Goal: Download file/media

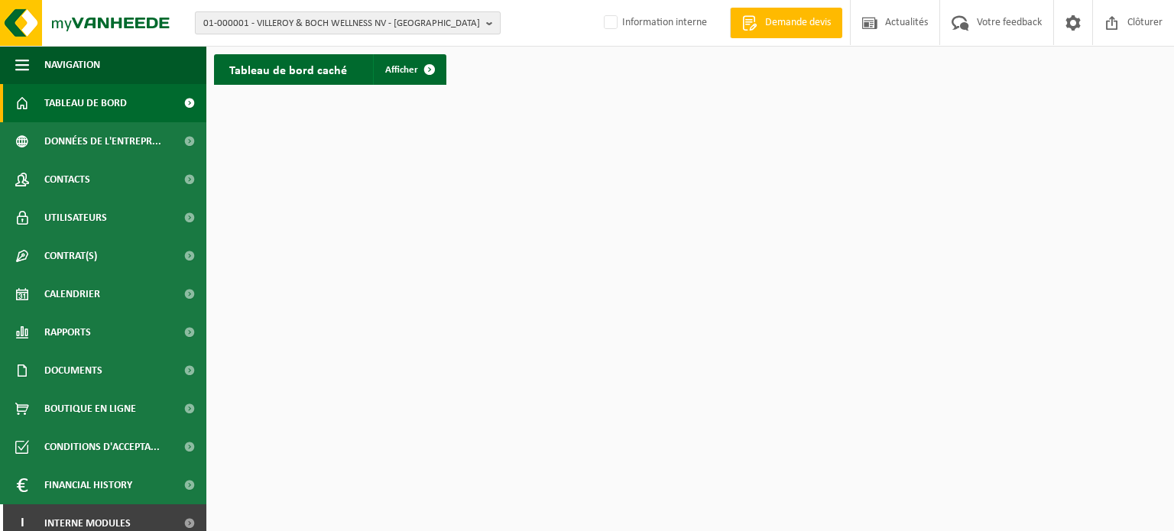
click at [493, 24] on b "button" at bounding box center [493, 22] width 14 height 21
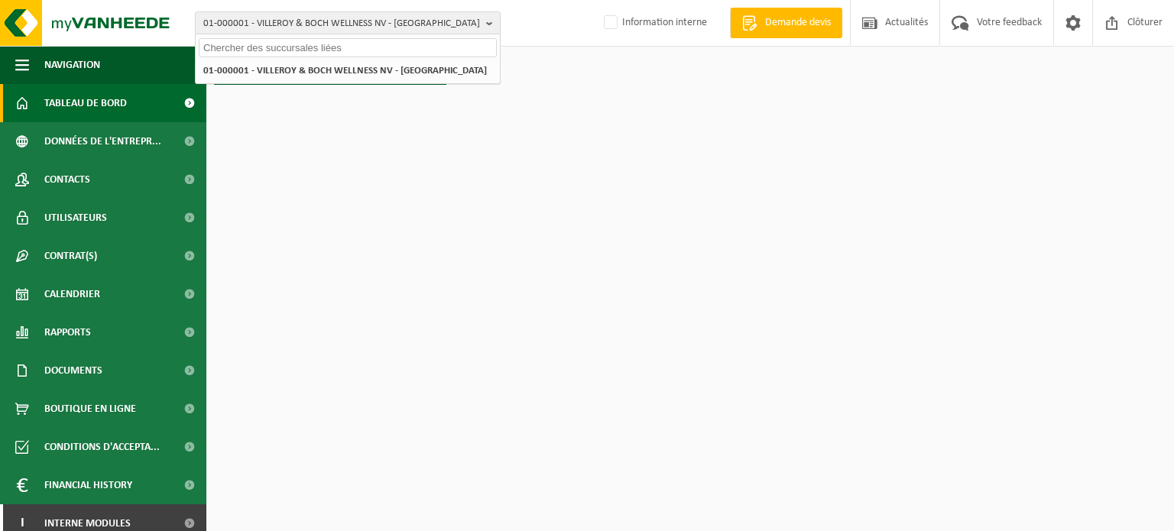
click at [328, 47] on input "text" at bounding box center [348, 47] width 298 height 19
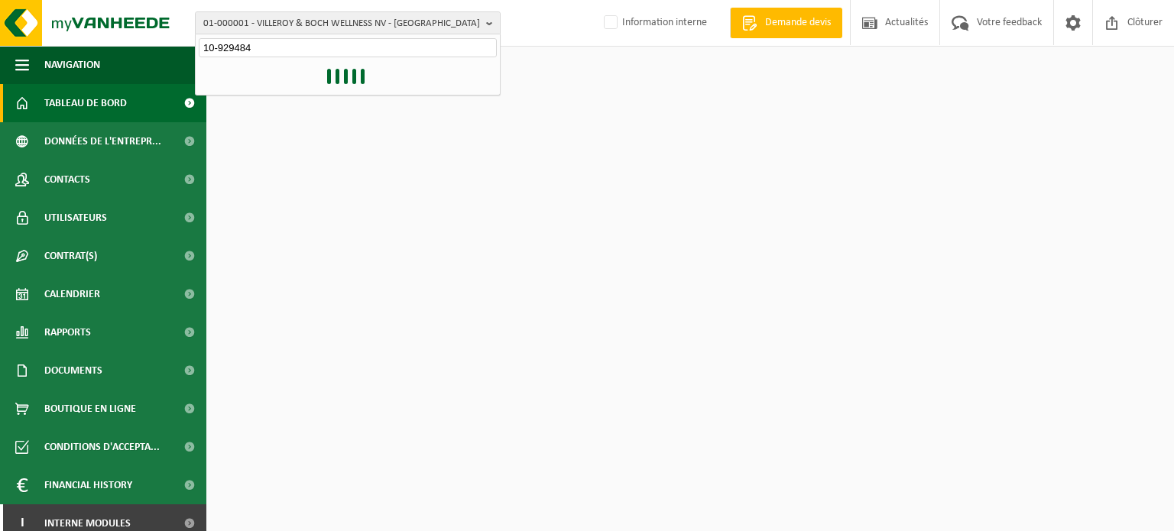
type input "10-929484"
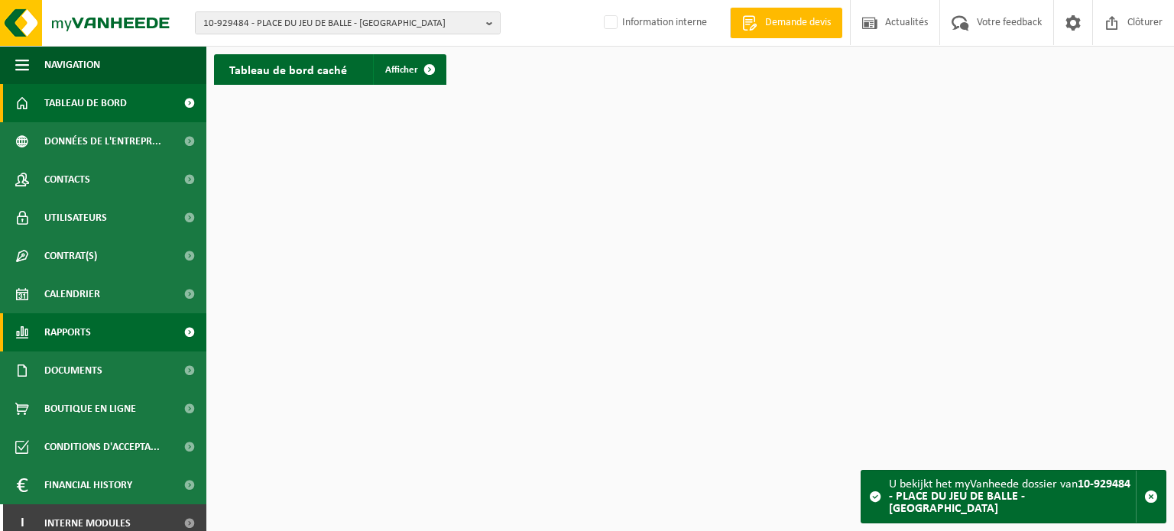
click at [79, 334] on span "Rapports" at bounding box center [67, 332] width 47 height 38
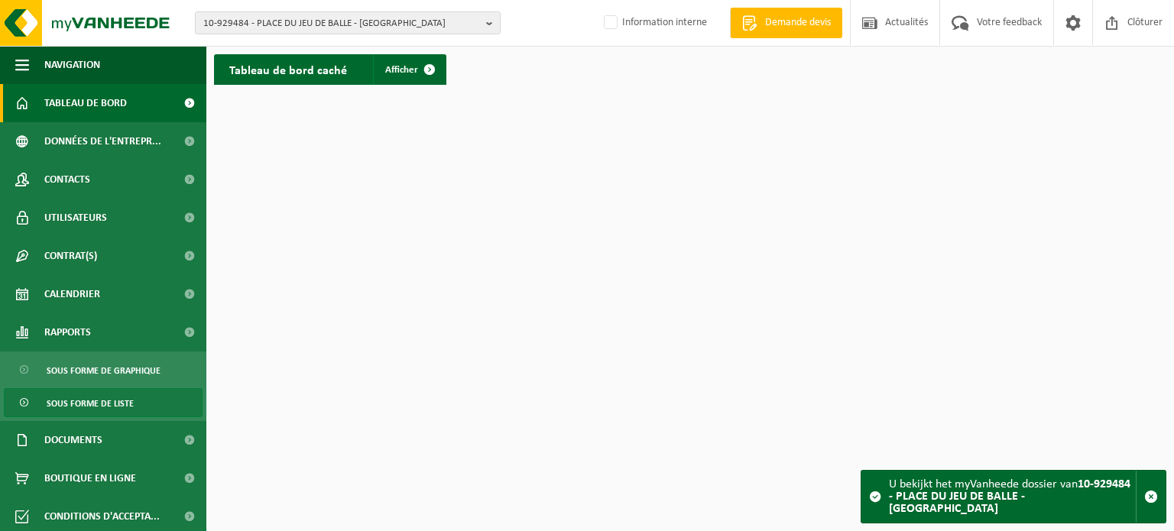
click at [108, 409] on span "Sous forme de liste" at bounding box center [90, 403] width 87 height 29
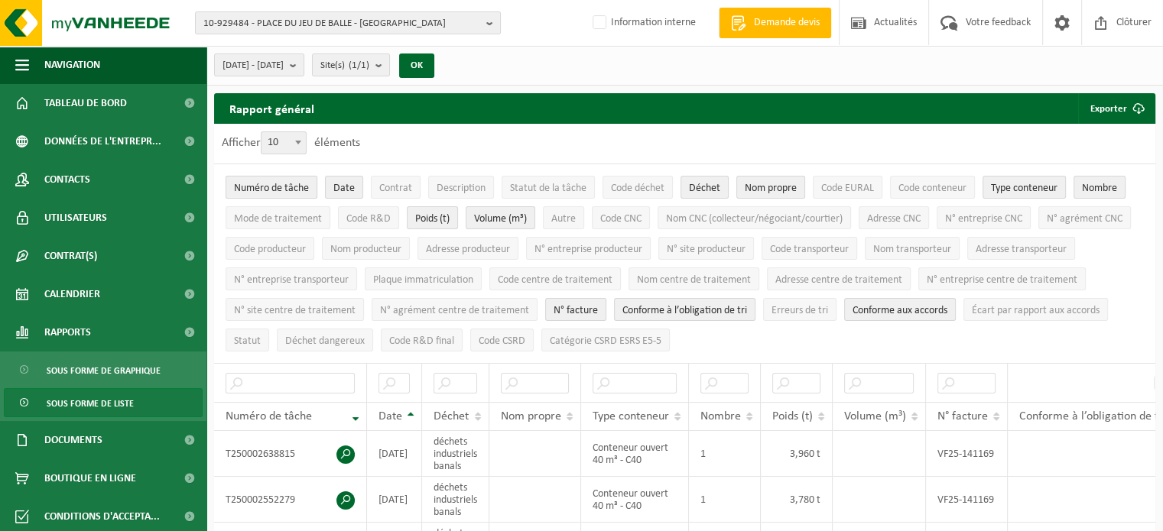
click at [289, 186] on span "Numéro de tâche" at bounding box center [271, 188] width 75 height 11
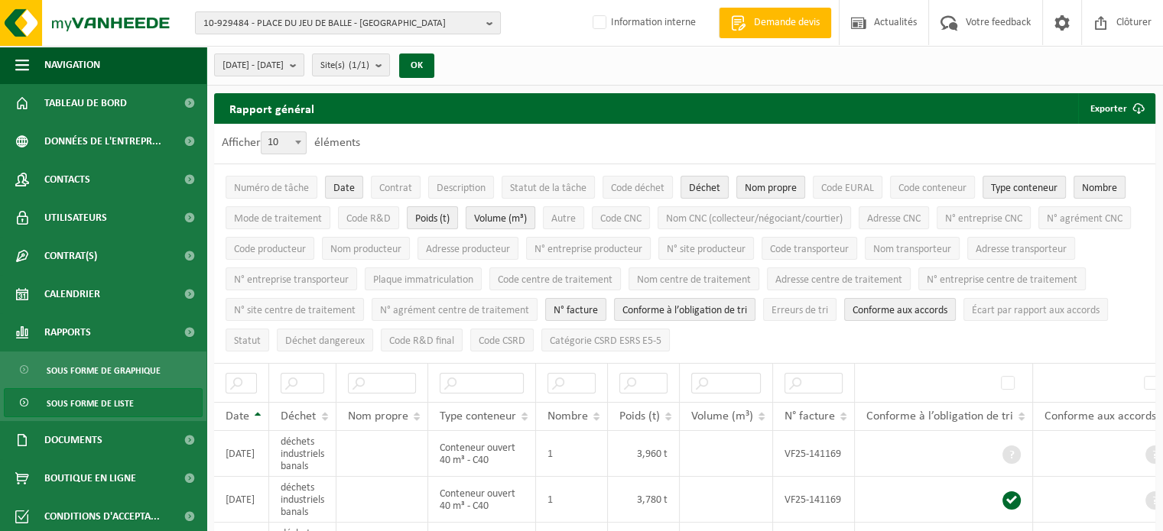
click at [498, 213] on span "Volume (m³)" at bounding box center [500, 218] width 53 height 11
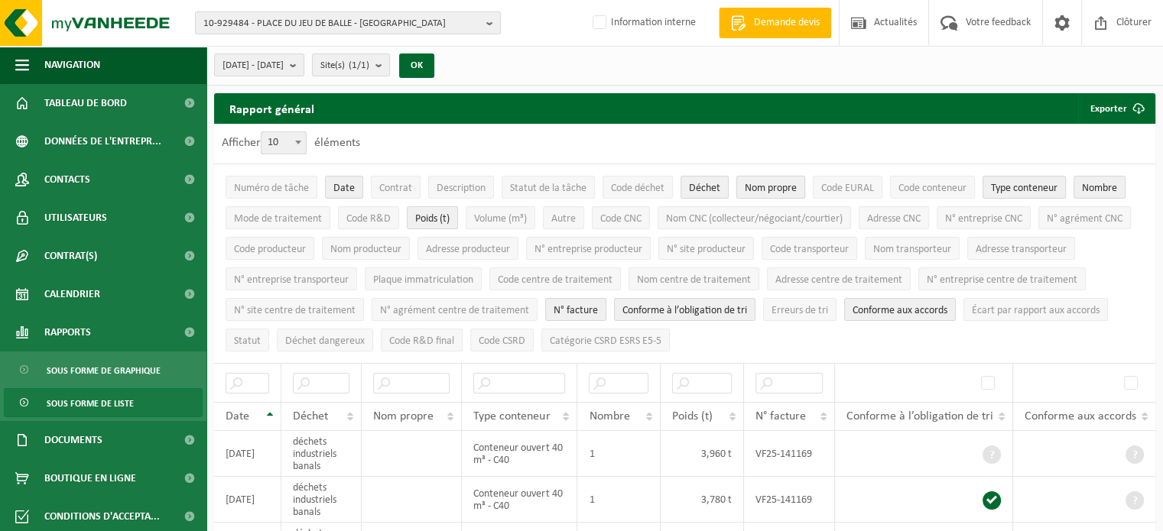
click at [759, 187] on span "Nom propre" at bounding box center [771, 188] width 52 height 11
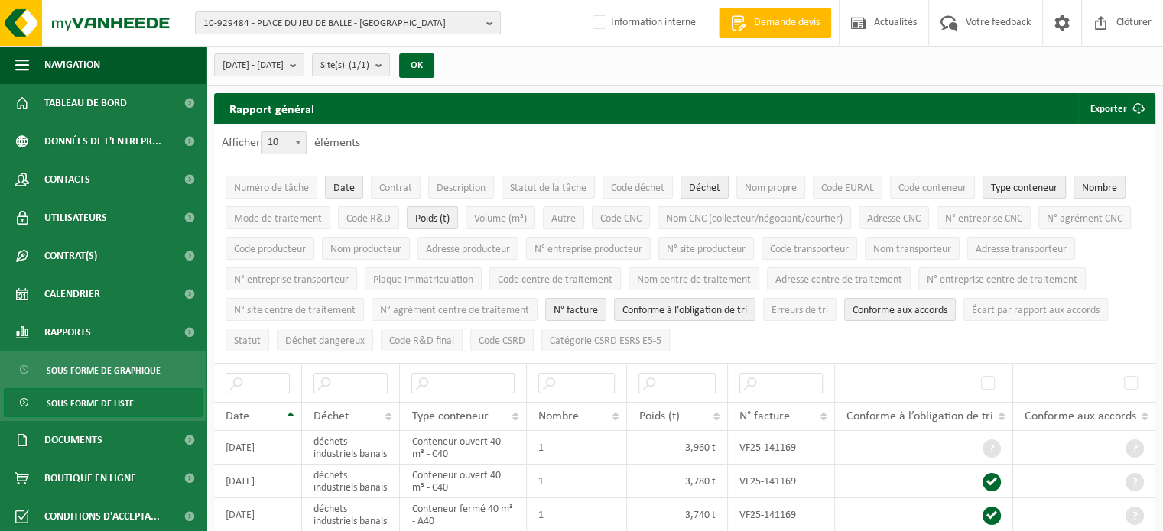
click at [1050, 185] on span "Type conteneur" at bounding box center [1024, 188] width 67 height 11
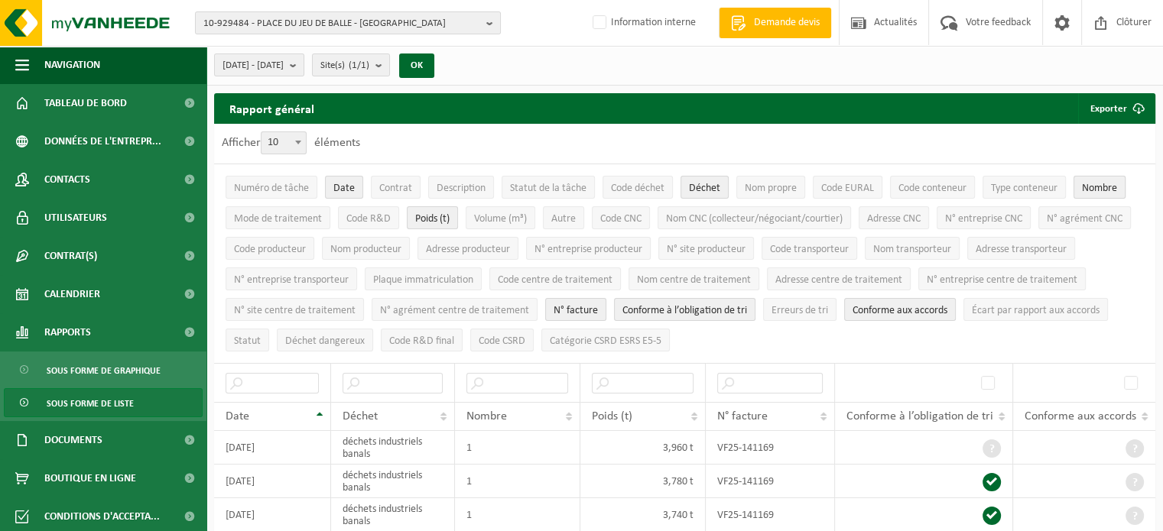
click at [1111, 186] on span "Nombre" at bounding box center [1099, 188] width 35 height 11
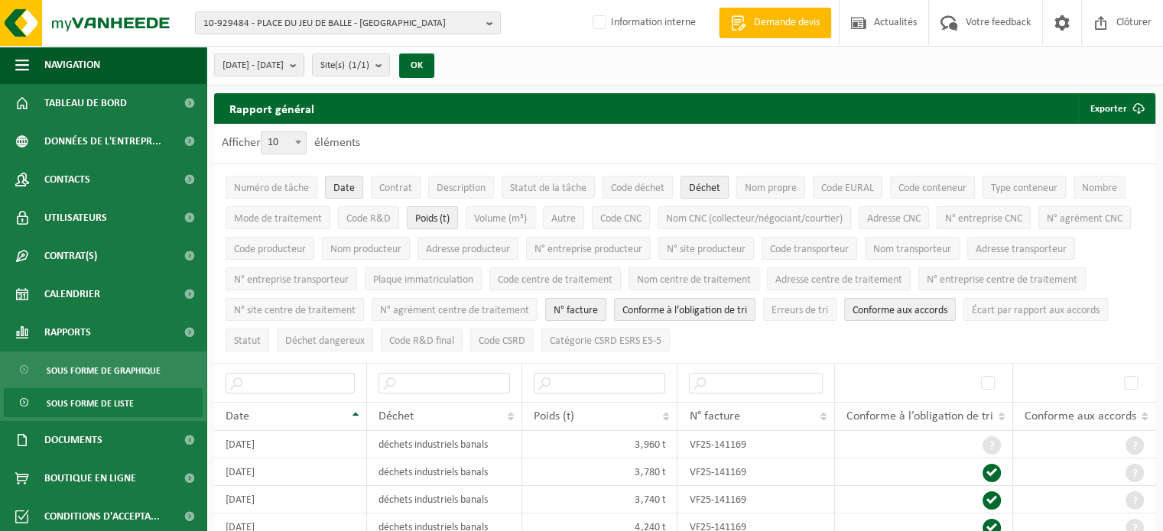
click at [563, 305] on span "N° facture" at bounding box center [575, 310] width 44 height 11
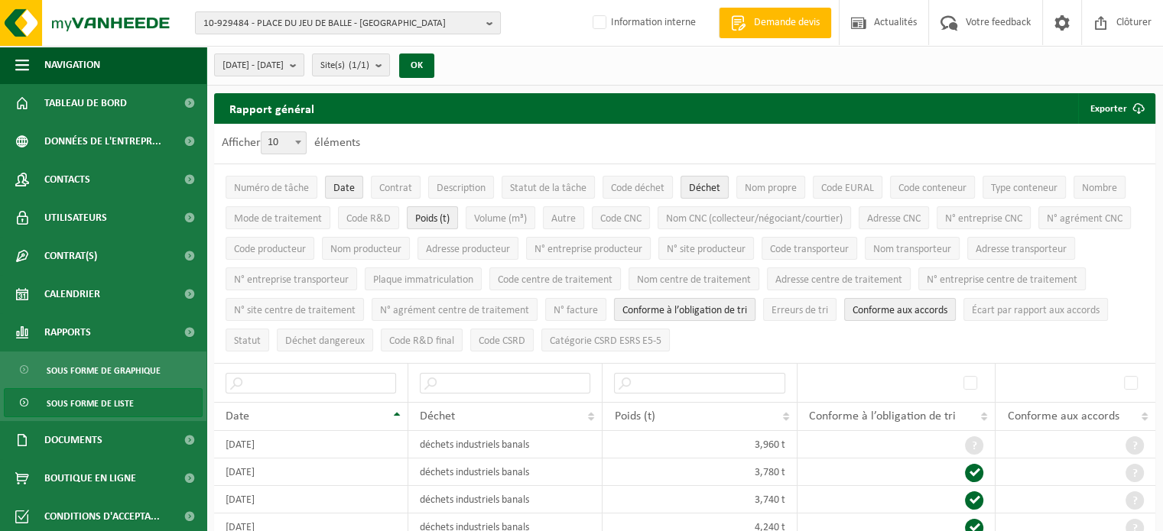
drag, startPoint x: 674, startPoint y: 307, endPoint x: 752, endPoint y: 314, distance: 78.3
click at [675, 307] on span "Conforme à l’obligation de tri" at bounding box center [684, 310] width 125 height 11
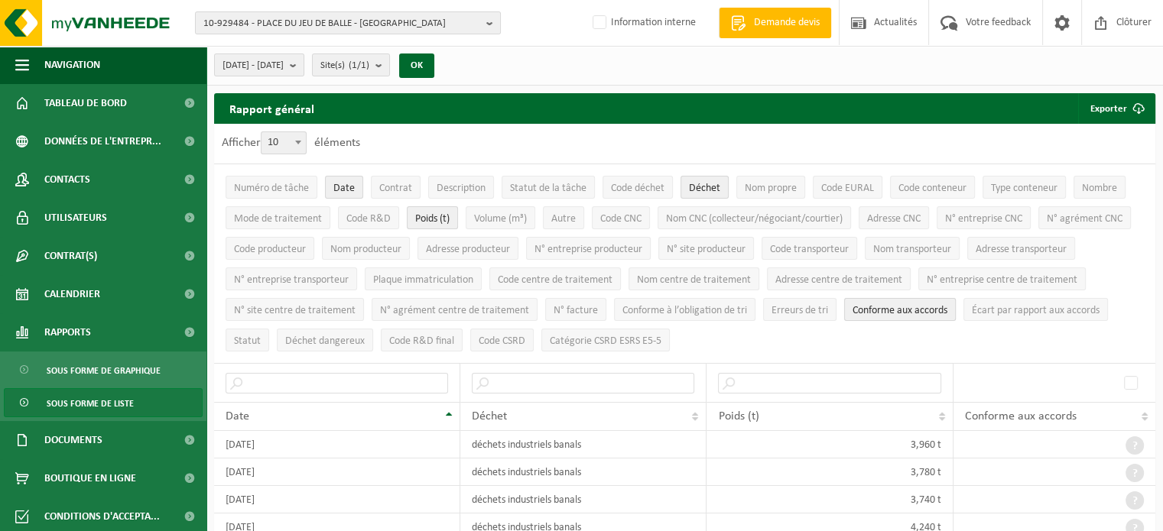
click at [913, 305] on span "Conforme aux accords" at bounding box center [899, 310] width 95 height 11
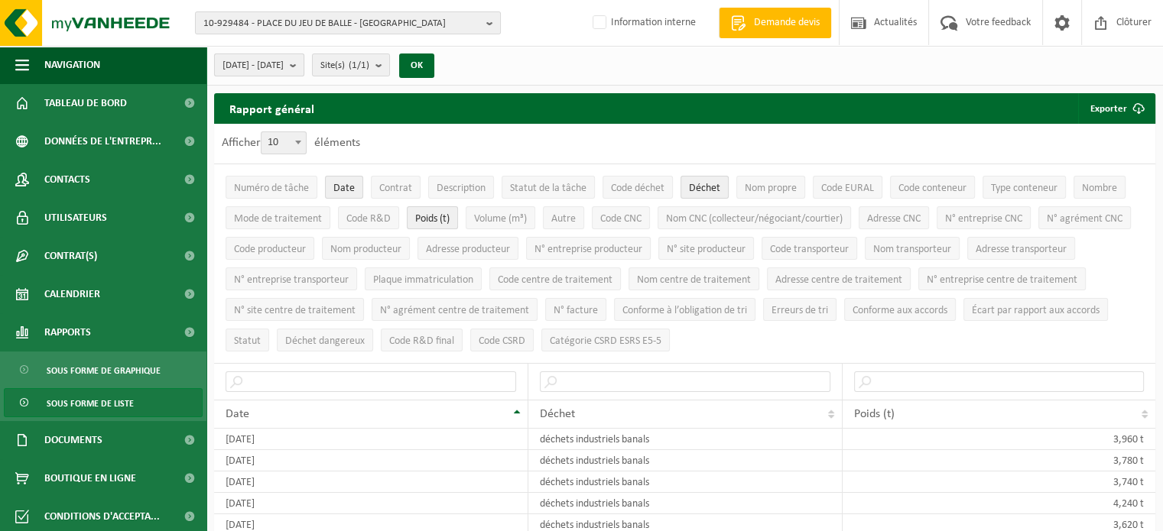
click at [303, 65] on b "submit" at bounding box center [297, 64] width 14 height 21
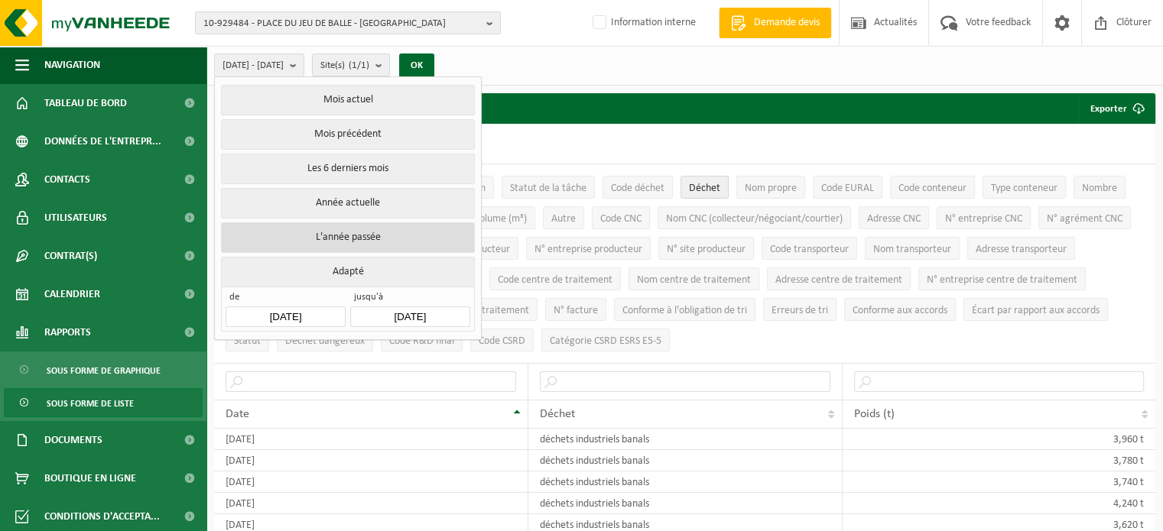
click at [382, 235] on button "L'année passée" at bounding box center [347, 237] width 253 height 31
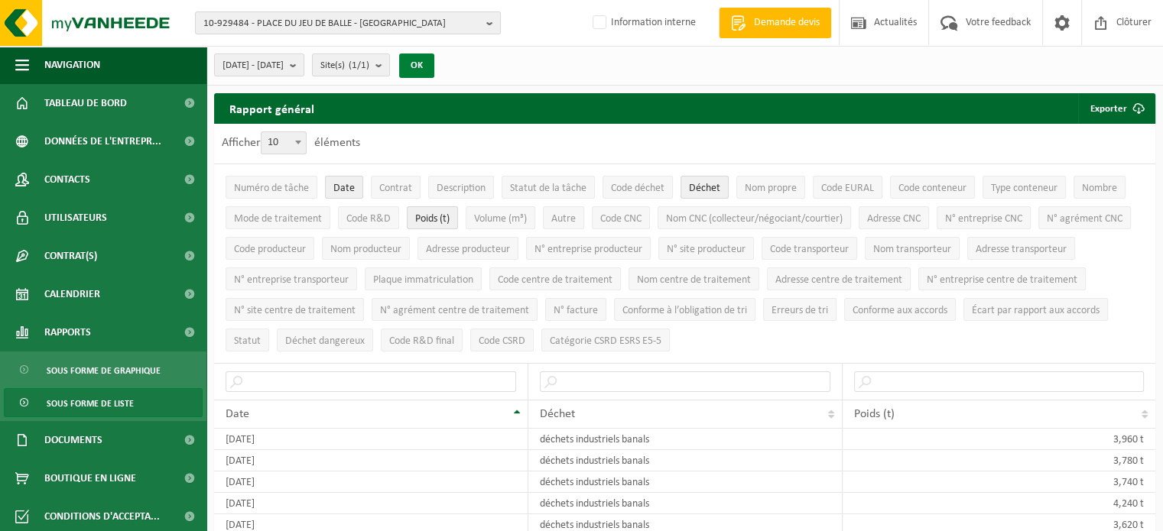
click at [434, 64] on button "OK" at bounding box center [416, 66] width 35 height 24
click at [1116, 109] on button "Exporter" at bounding box center [1116, 108] width 76 height 31
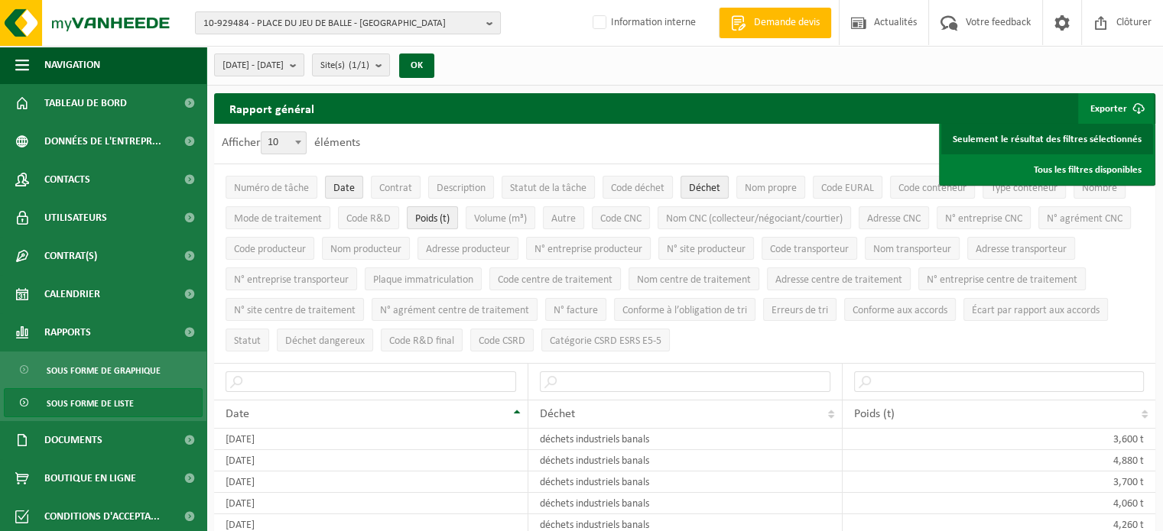
click at [1113, 134] on link "Seulement le résultat des filtres sélectionnés" at bounding box center [1047, 139] width 212 height 31
click at [496, 20] on b "button" at bounding box center [493, 22] width 14 height 21
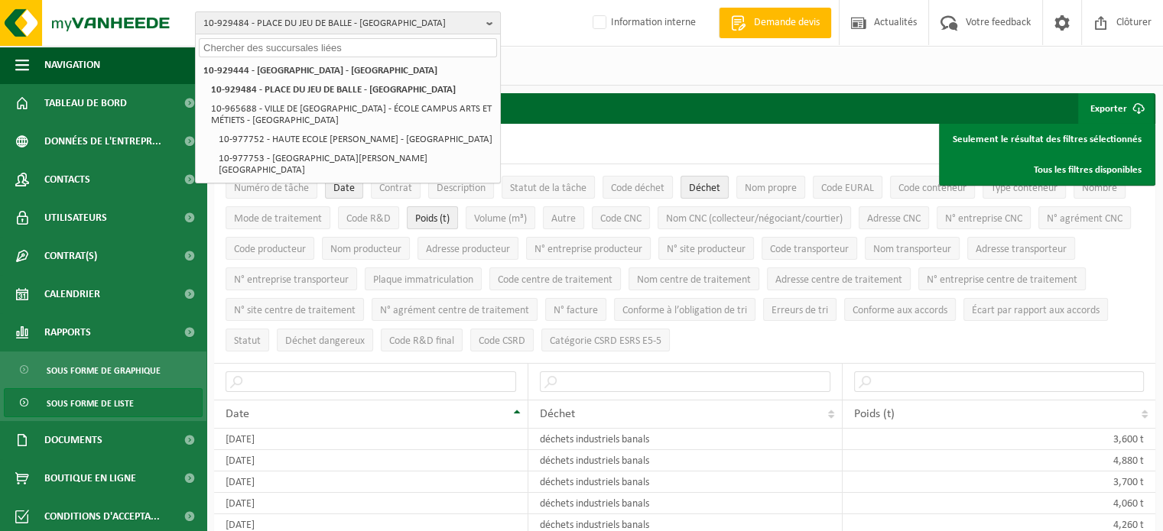
click at [358, 50] on input "text" at bounding box center [348, 47] width 298 height 19
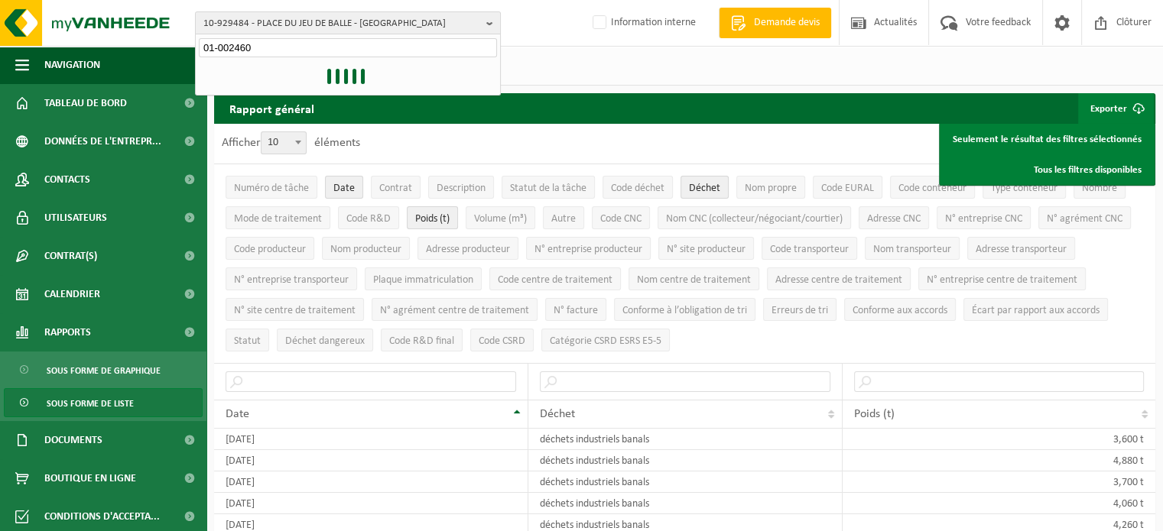
type input "01-002460"
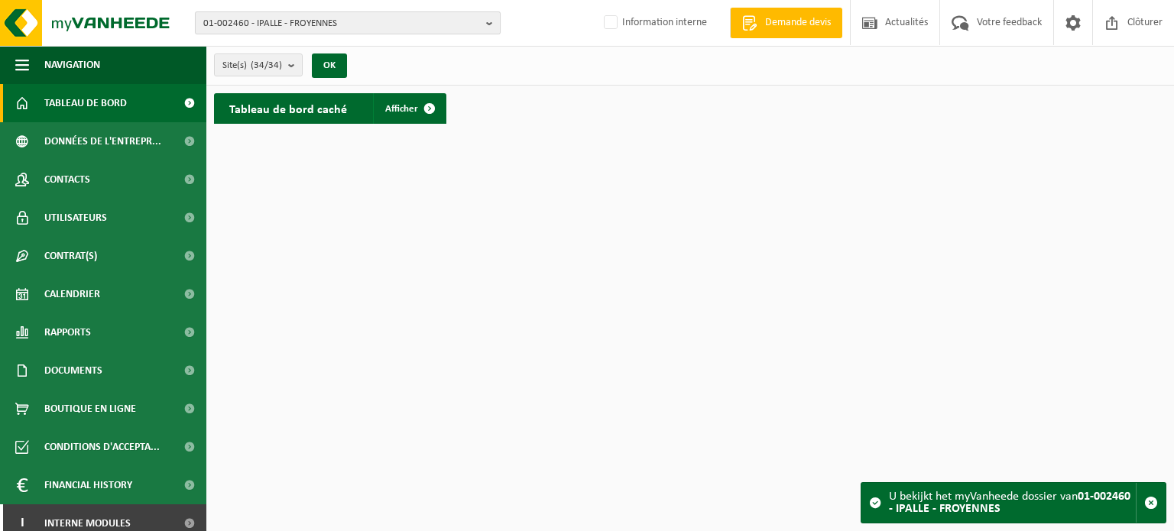
click at [318, 21] on span "01-002460 - IPALLE - FROYENNES" at bounding box center [341, 23] width 277 height 23
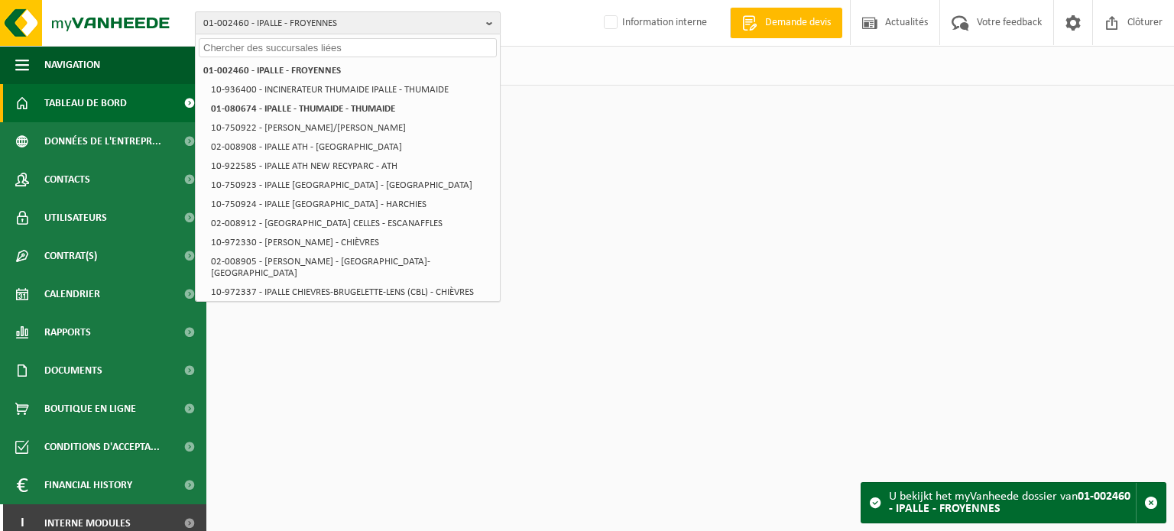
click at [318, 21] on span "01-002460 - IPALLE - FROYENNES" at bounding box center [341, 23] width 277 height 23
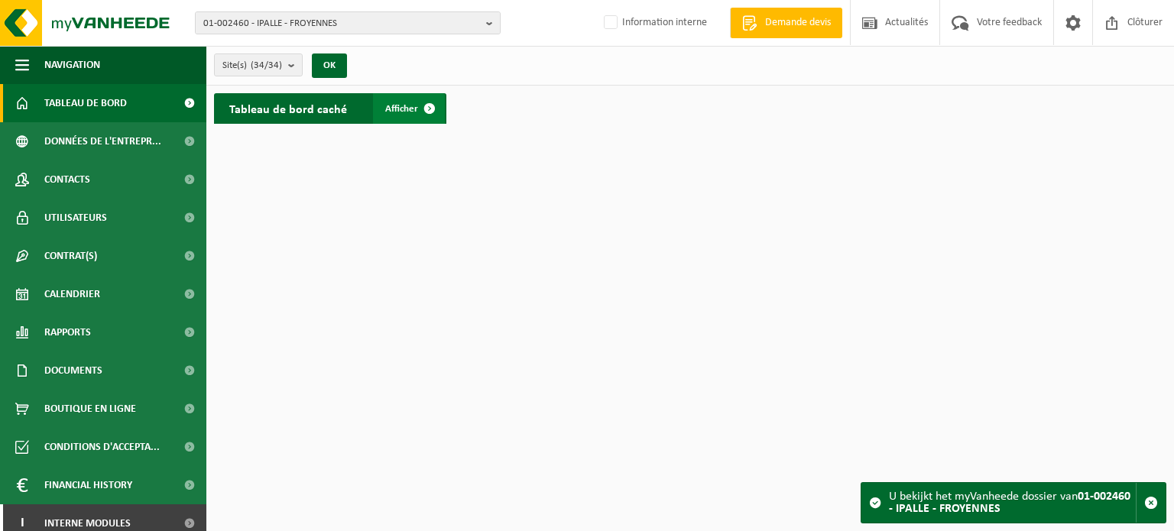
click at [404, 106] on span "Afficher" at bounding box center [401, 109] width 33 height 10
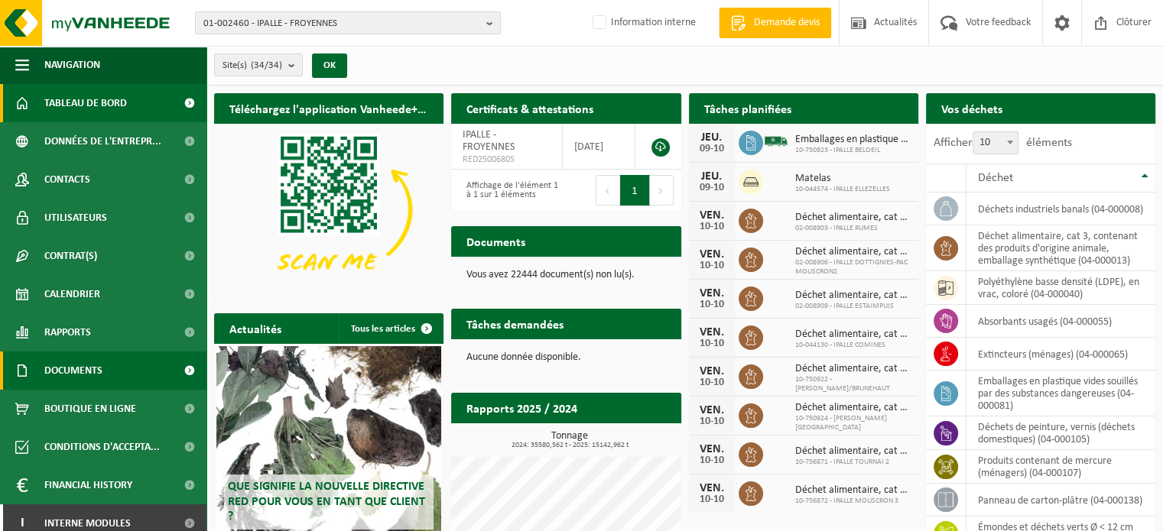
click at [94, 362] on span "Documents" at bounding box center [73, 371] width 58 height 38
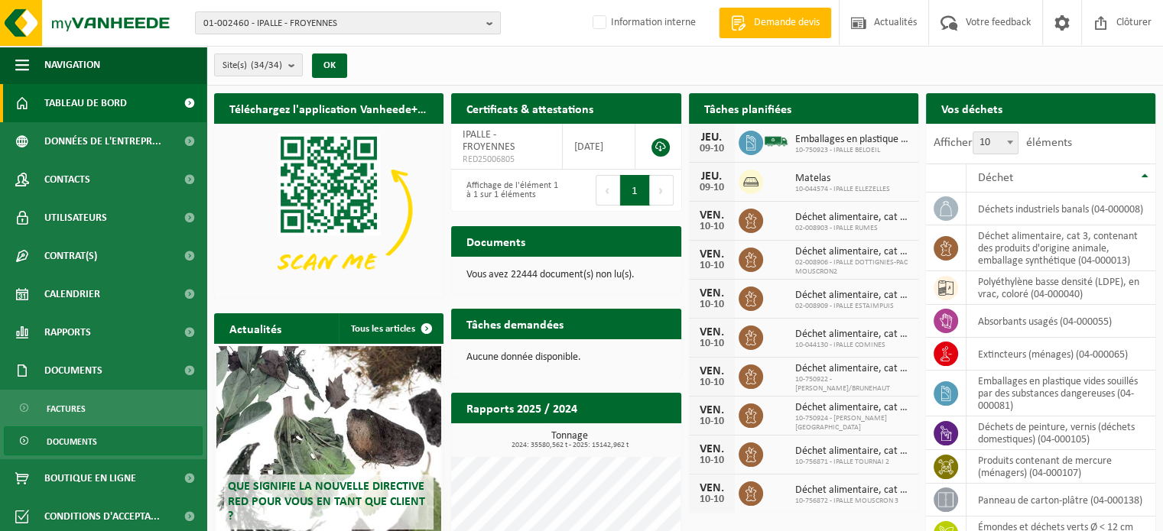
click at [86, 443] on span "Documents" at bounding box center [72, 441] width 50 height 29
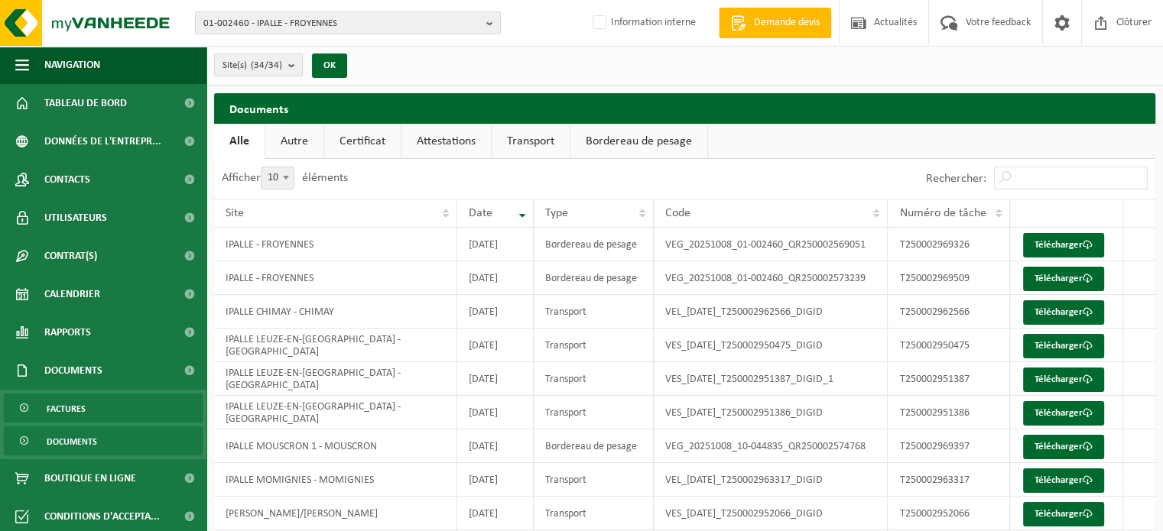
click at [63, 404] on span "Factures" at bounding box center [66, 408] width 39 height 29
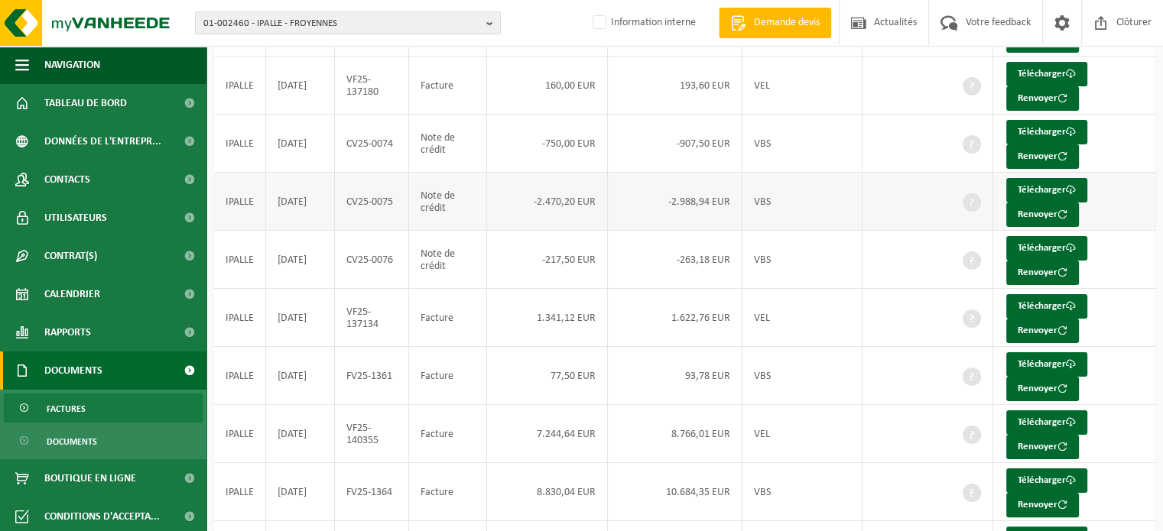
scroll to position [328, 0]
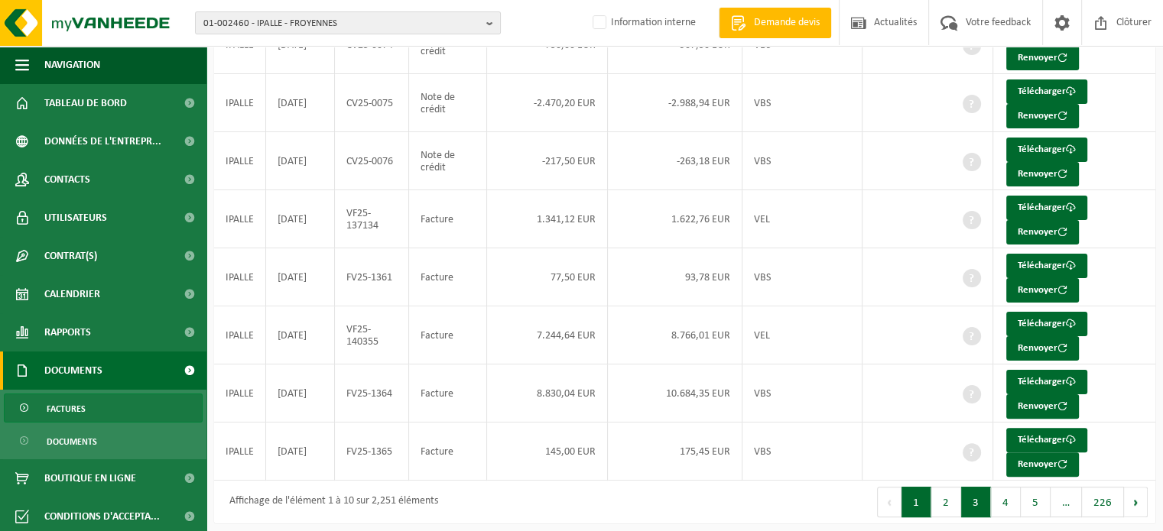
click at [975, 492] on button "3" at bounding box center [976, 502] width 30 height 31
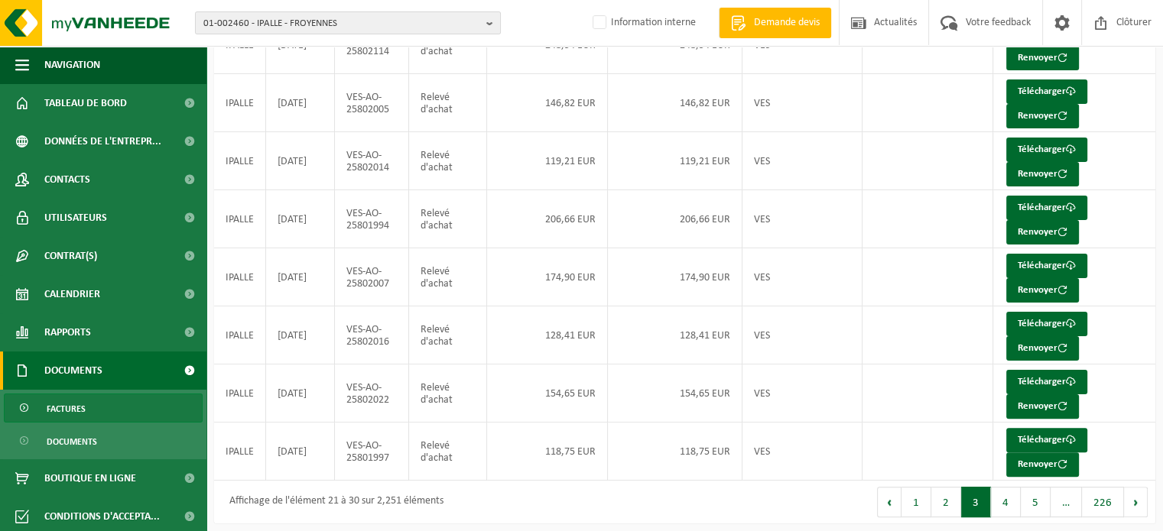
click at [975, 491] on button "3" at bounding box center [976, 502] width 30 height 31
click at [1136, 499] on button "Suivant" at bounding box center [1136, 502] width 24 height 31
click at [1136, 501] on button "Suivant" at bounding box center [1136, 502] width 24 height 31
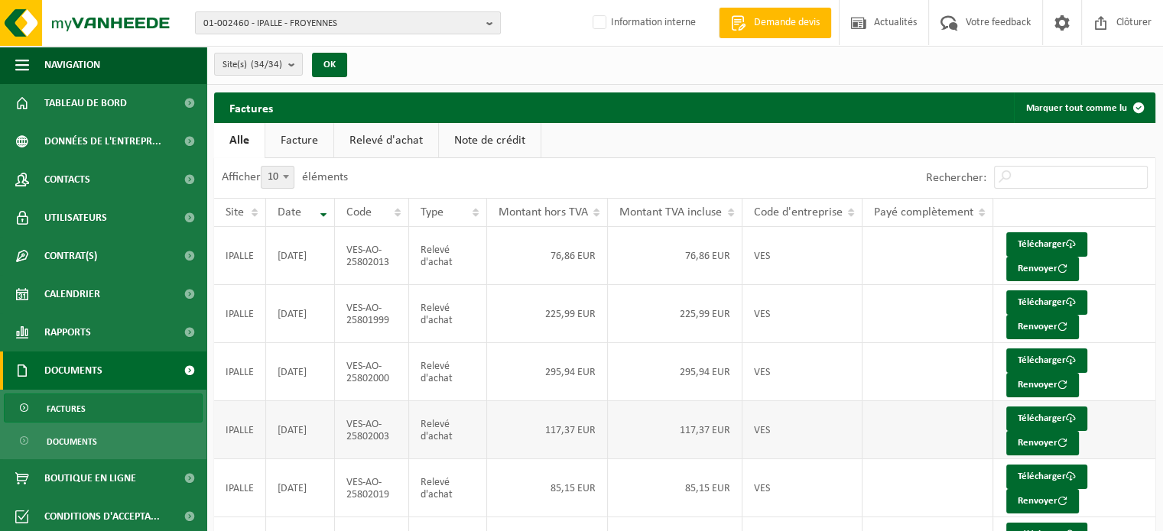
scroll to position [0, 0]
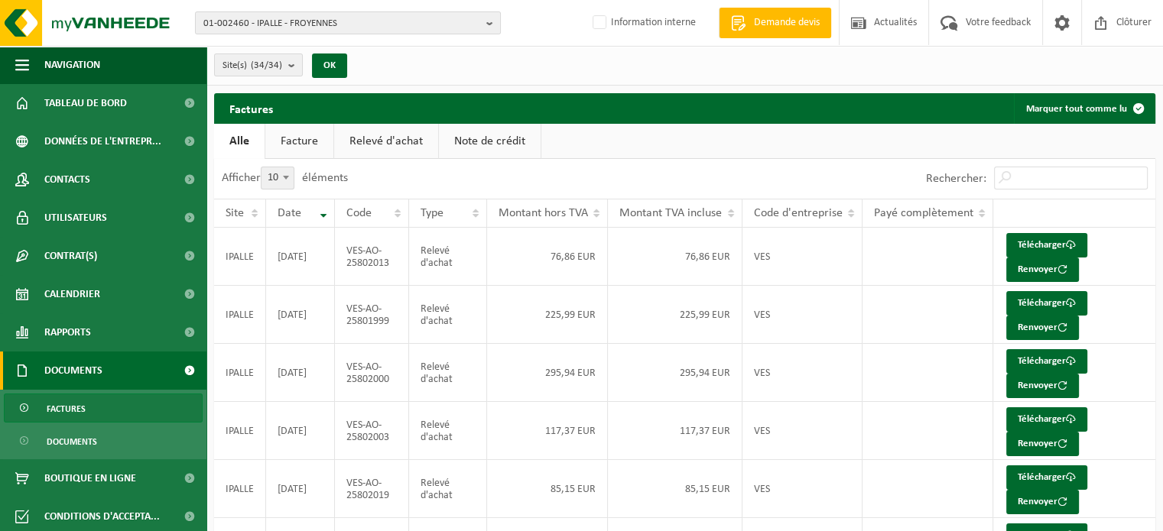
click at [300, 143] on link "Facture" at bounding box center [299, 141] width 68 height 35
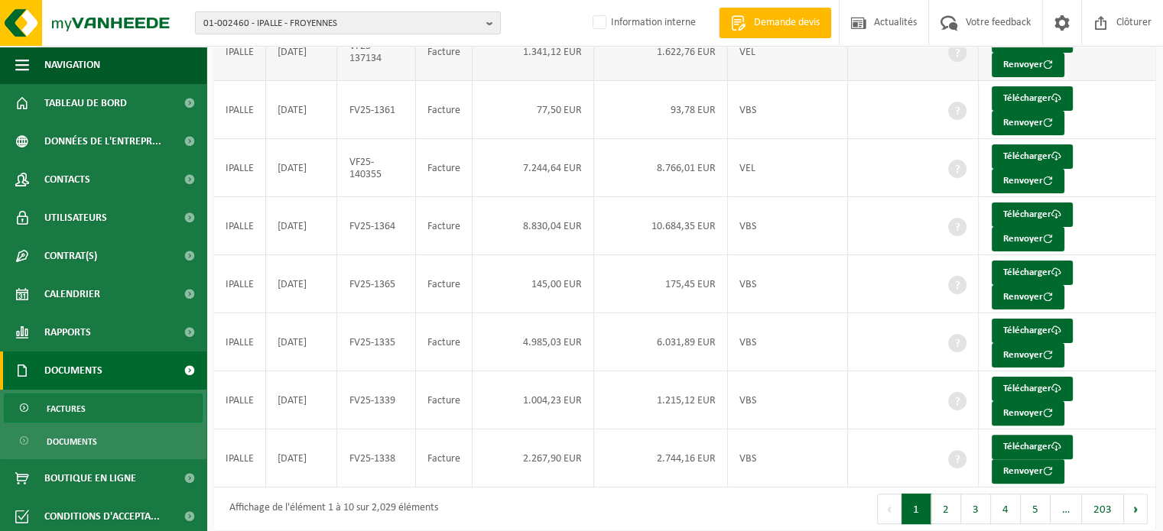
scroll to position [328, 0]
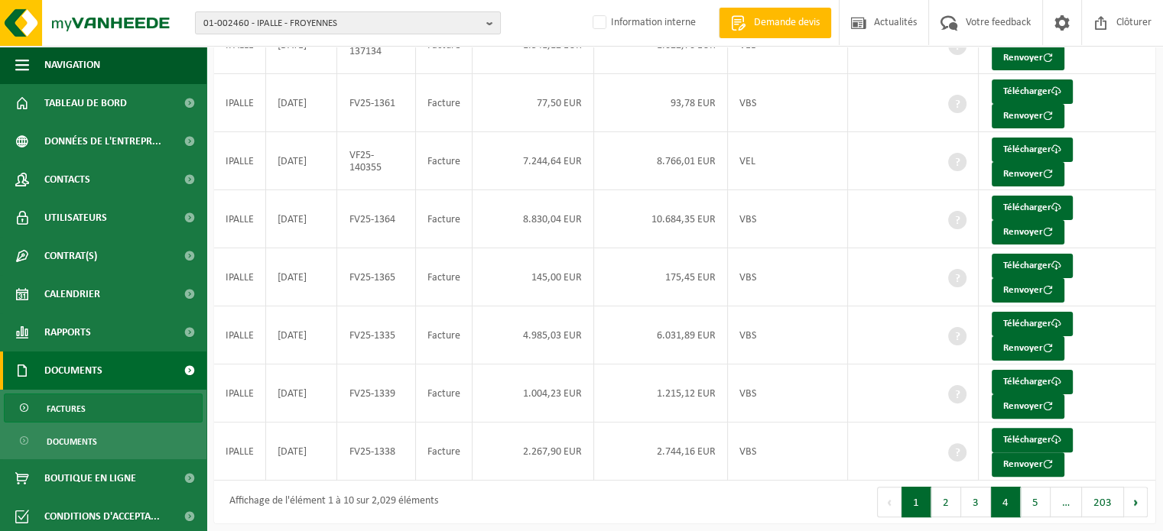
click at [1001, 501] on button "4" at bounding box center [1006, 502] width 30 height 31
click at [1140, 495] on button "Suivant" at bounding box center [1136, 502] width 24 height 31
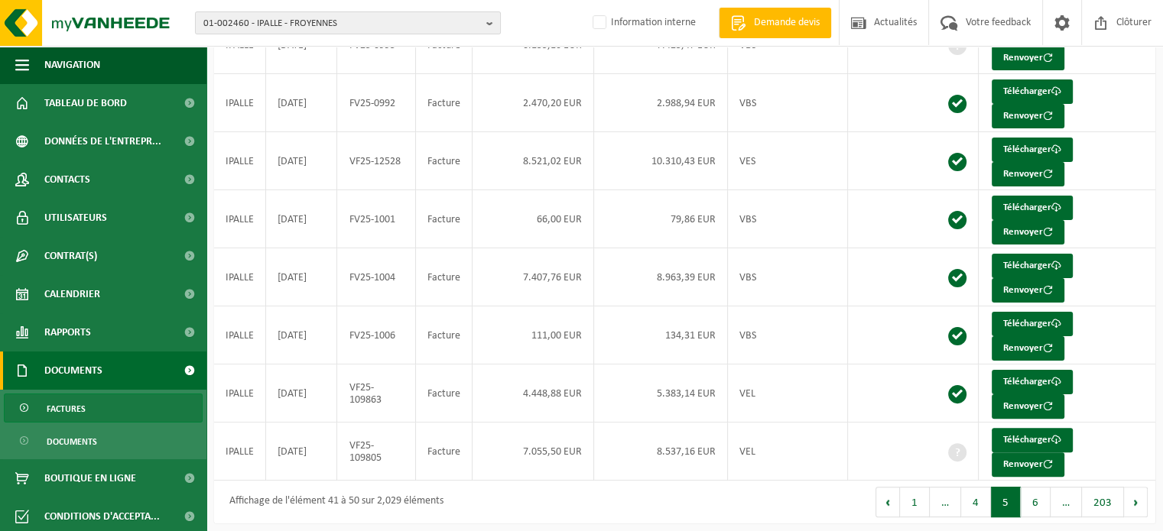
click at [1140, 495] on button "Suivant" at bounding box center [1136, 502] width 24 height 31
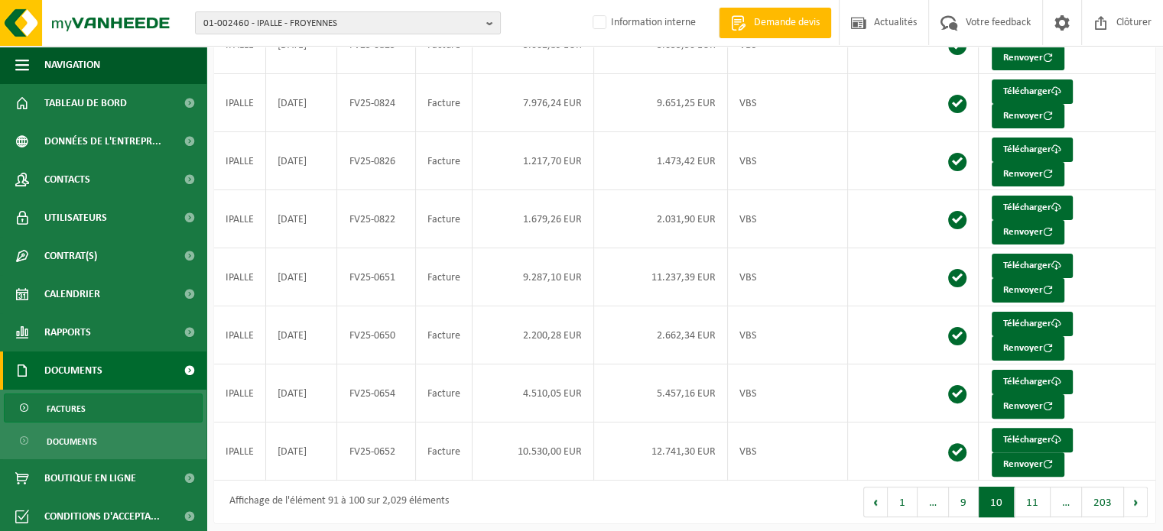
click at [1140, 495] on button "Suivant" at bounding box center [1136, 502] width 24 height 31
click at [1024, 312] on link "Télécharger" at bounding box center [1031, 324] width 81 height 24
click at [491, 18] on b "button" at bounding box center [493, 22] width 14 height 21
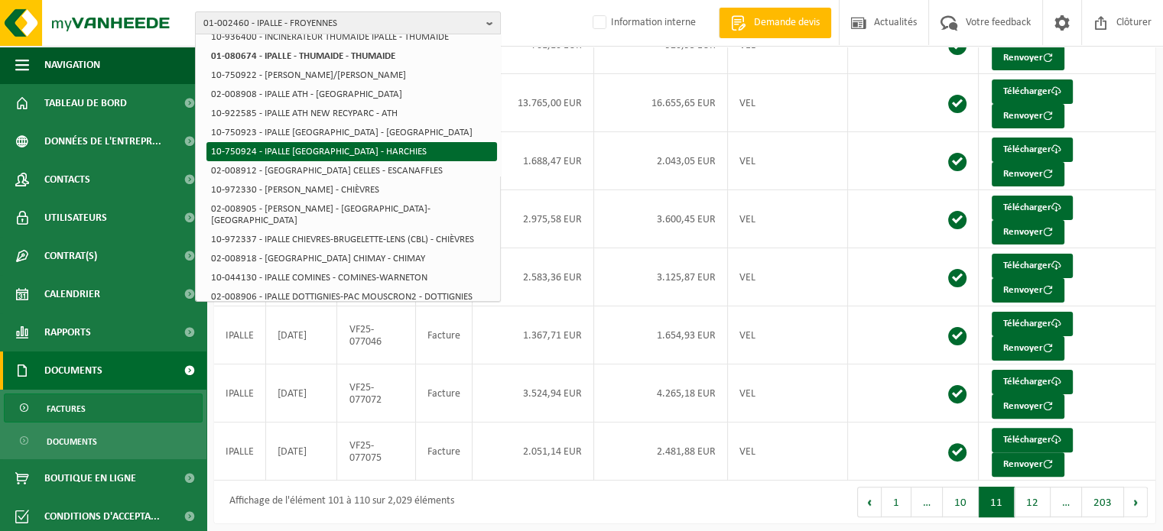
scroll to position [76, 0]
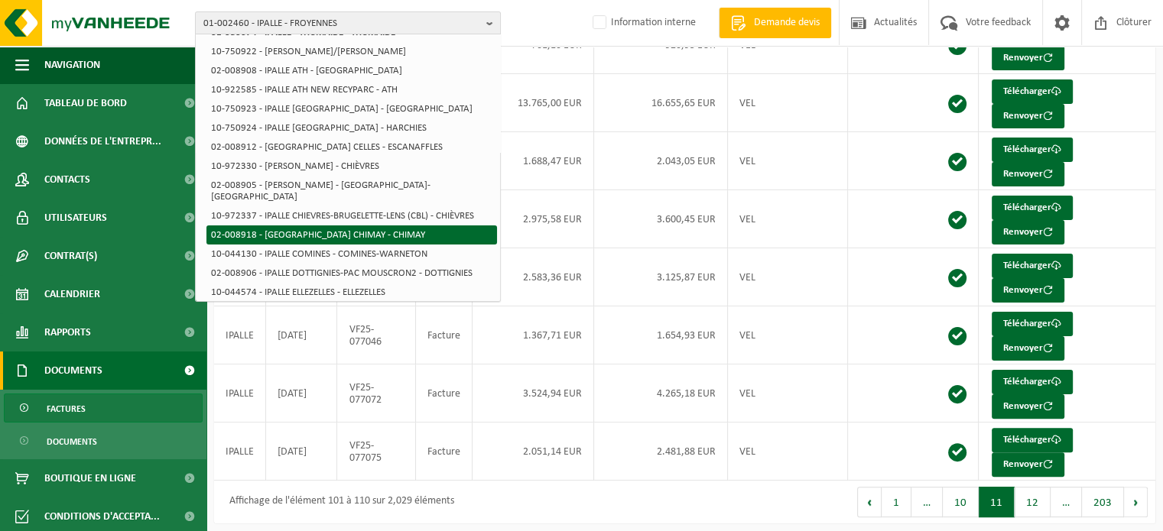
click at [330, 225] on li "02-008918 - [GEOGRAPHIC_DATA] CHIMAY - CHIMAY" at bounding box center [351, 234] width 290 height 19
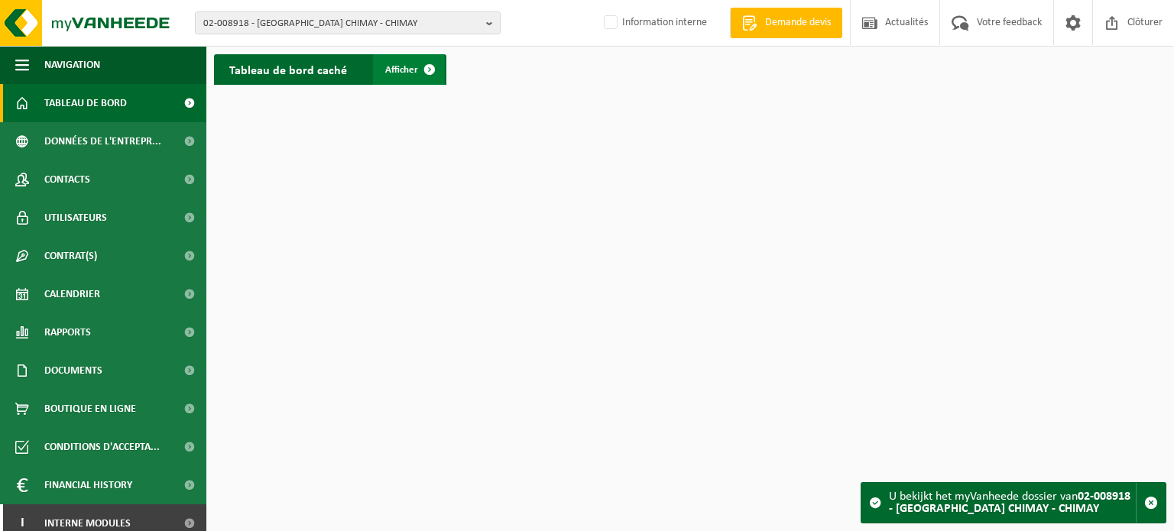
click at [414, 70] on span at bounding box center [429, 69] width 31 height 31
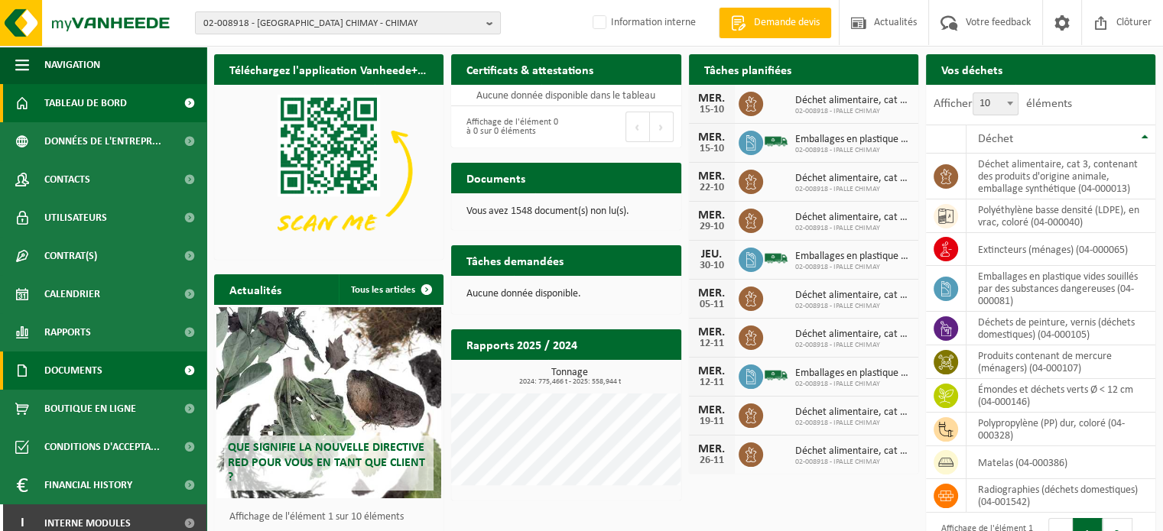
click at [70, 369] on span "Documents" at bounding box center [73, 371] width 58 height 38
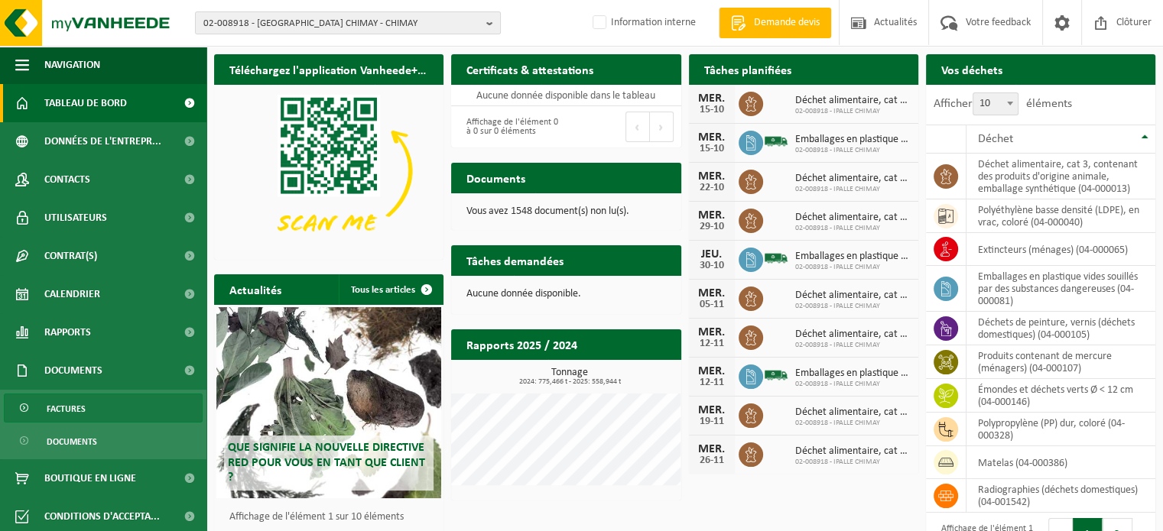
click at [66, 400] on span "Factures" at bounding box center [66, 408] width 39 height 29
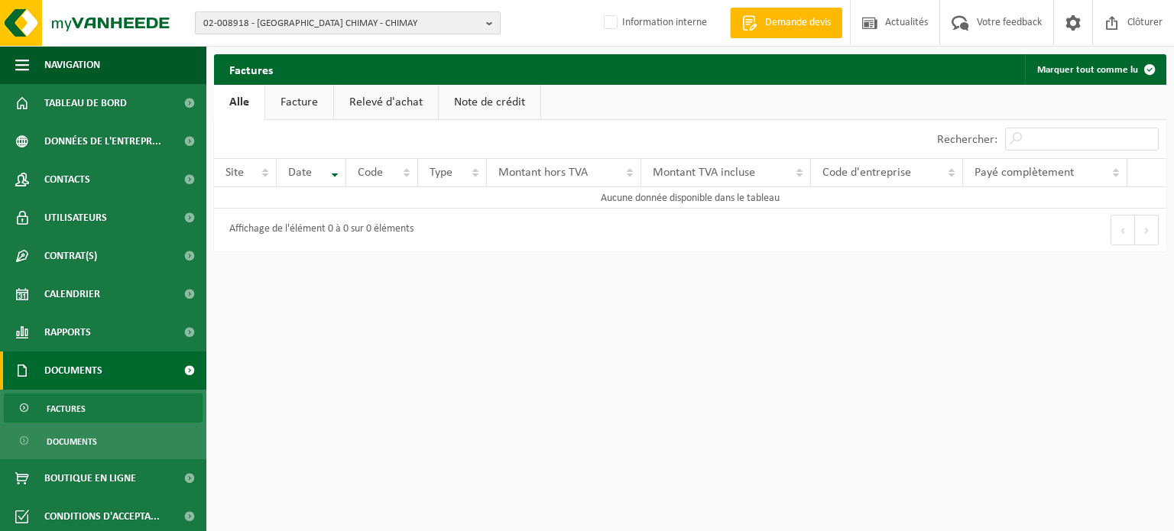
click at [310, 20] on span "02-008918 - [GEOGRAPHIC_DATA] CHIMAY - CHIMAY" at bounding box center [341, 23] width 277 height 23
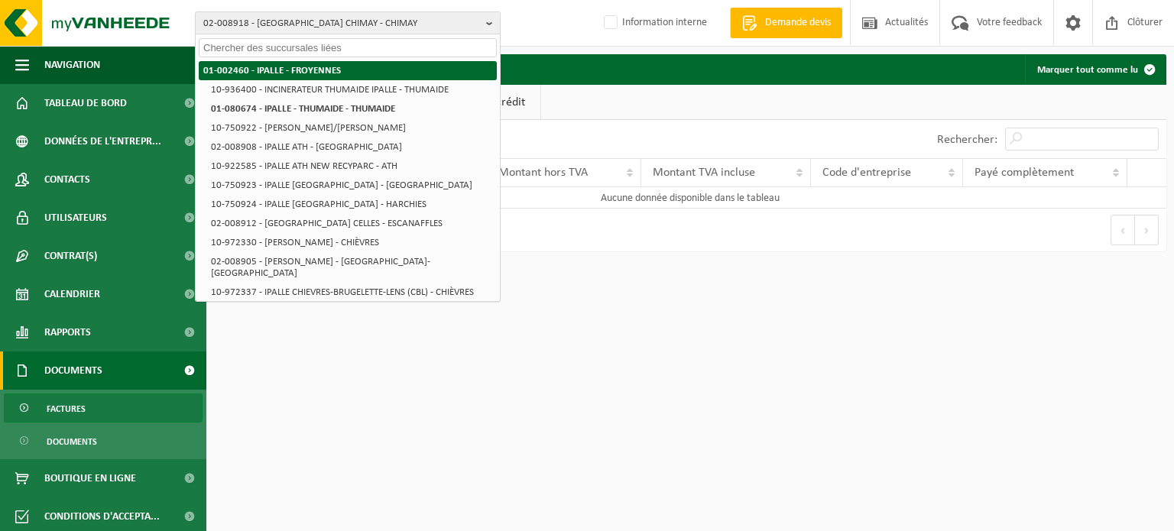
click at [275, 66] on strong "01-002460 - IPALLE - FROYENNES" at bounding box center [272, 71] width 138 height 10
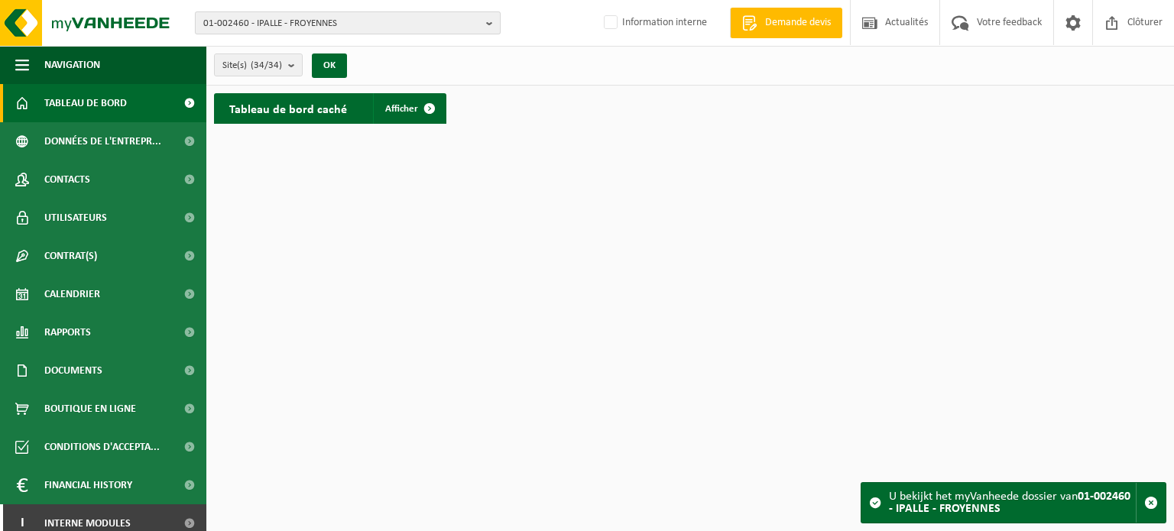
click at [490, 21] on b "button" at bounding box center [493, 22] width 14 height 21
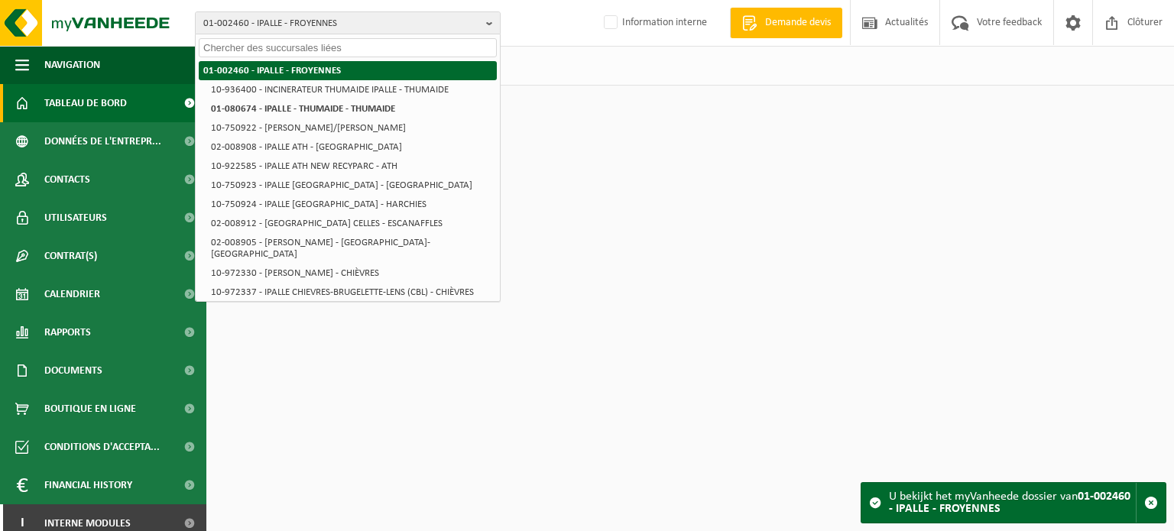
click at [303, 70] on strong "01-002460 - IPALLE - FROYENNES" at bounding box center [272, 71] width 138 height 10
click at [227, 66] on strong "01-002460 - IPALLE - FROYENNES" at bounding box center [272, 71] width 138 height 10
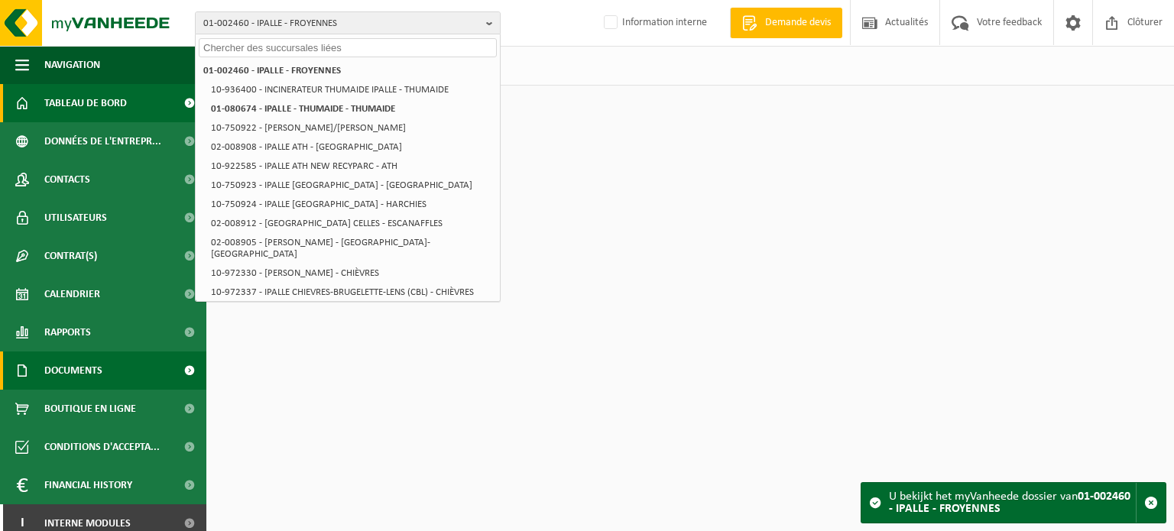
click at [73, 371] on span "Documents" at bounding box center [73, 371] width 58 height 38
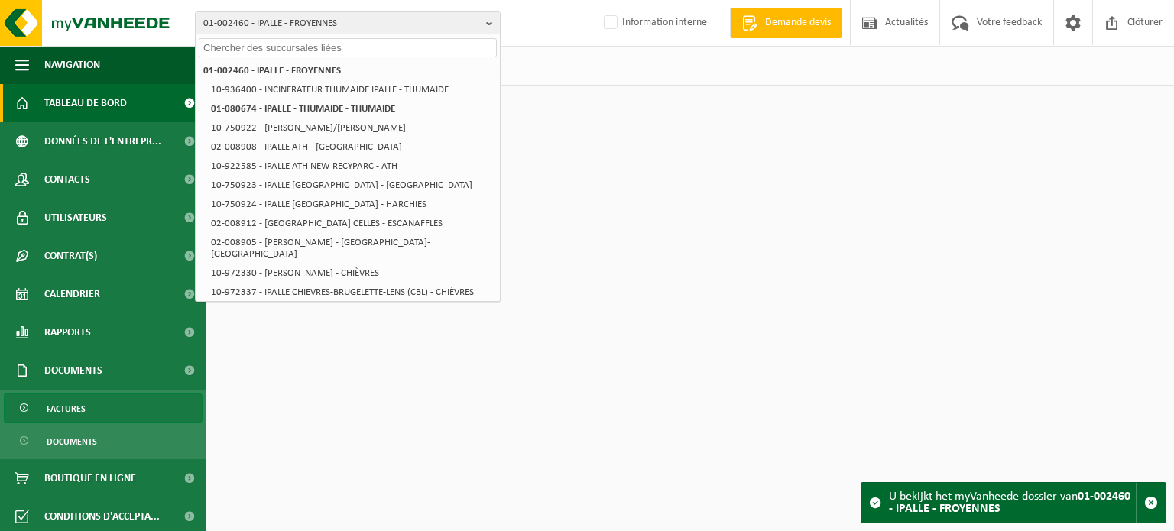
click at [73, 410] on span "Factures" at bounding box center [66, 408] width 39 height 29
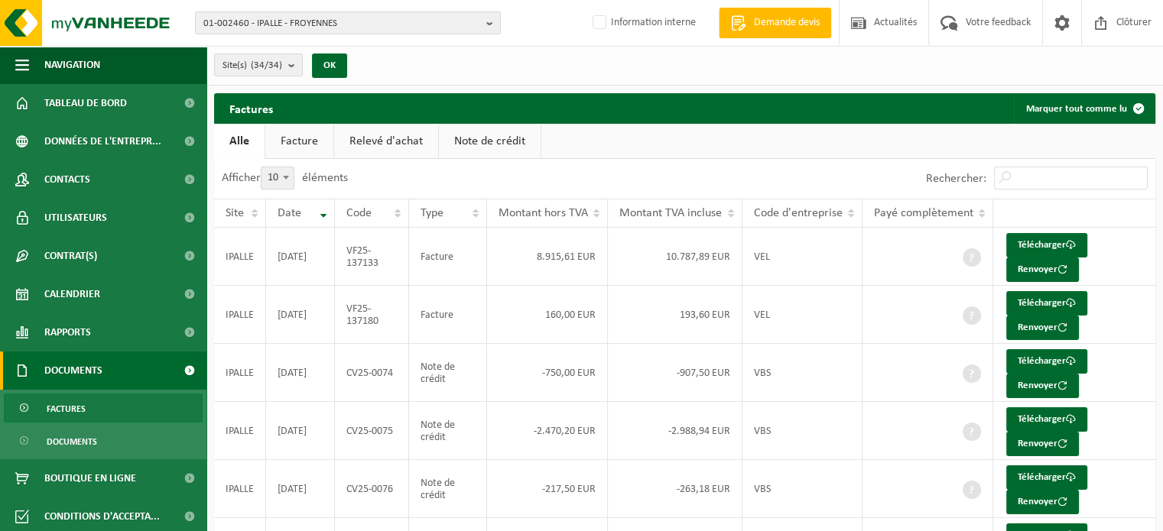
click at [303, 138] on link "Facture" at bounding box center [299, 141] width 68 height 35
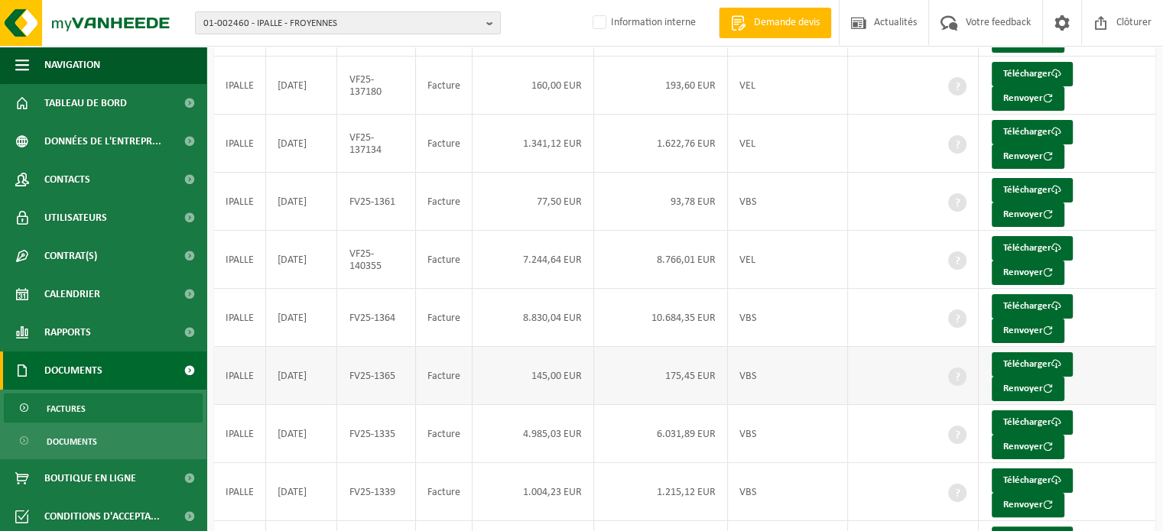
scroll to position [328, 0]
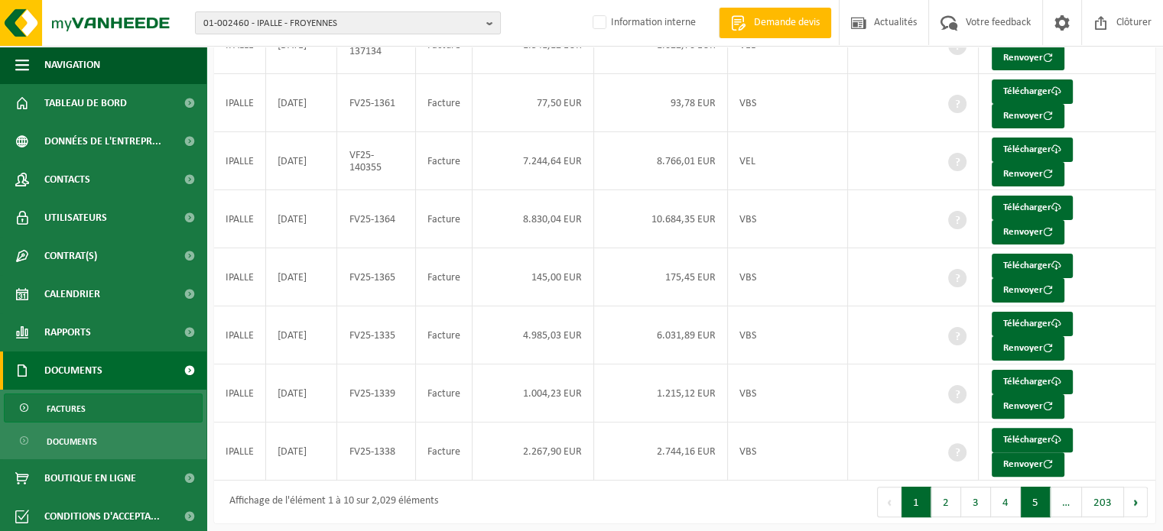
click at [1033, 501] on button "5" at bounding box center [1035, 502] width 30 height 31
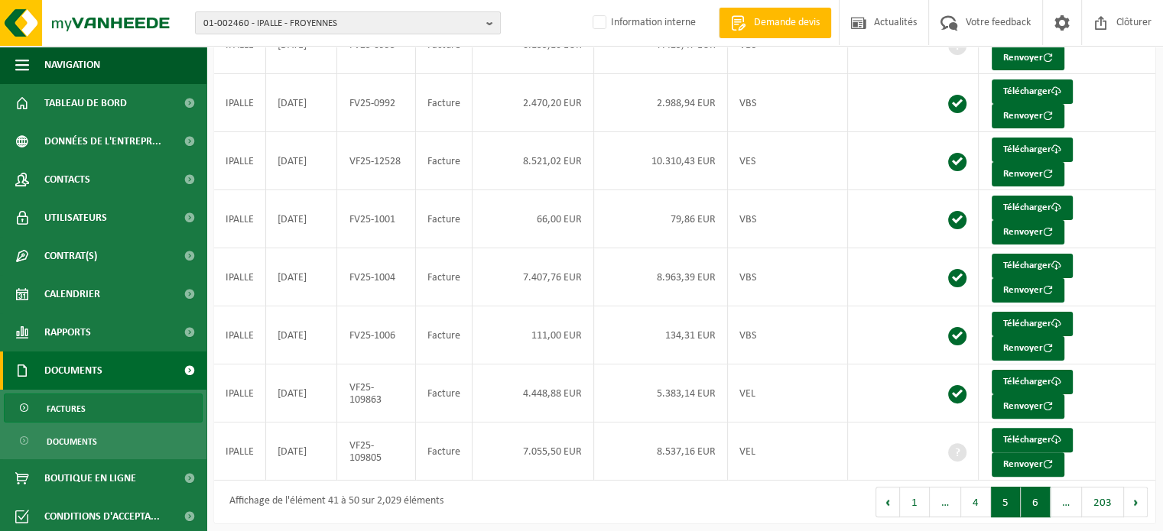
click at [1038, 498] on button "6" at bounding box center [1035, 502] width 30 height 31
click at [1040, 502] on button "7" at bounding box center [1035, 502] width 30 height 31
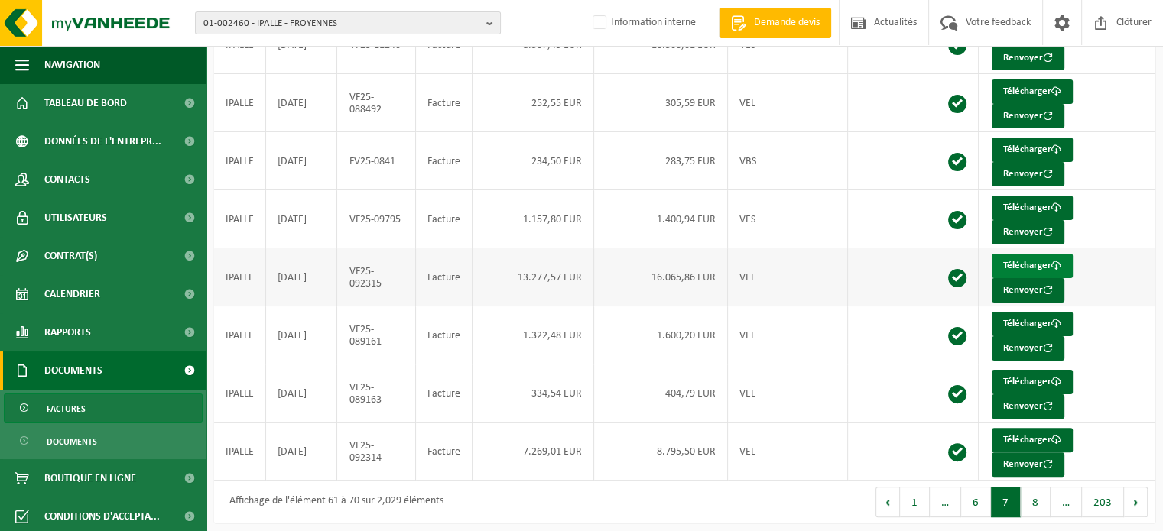
click at [1027, 255] on link "Télécharger" at bounding box center [1031, 266] width 81 height 24
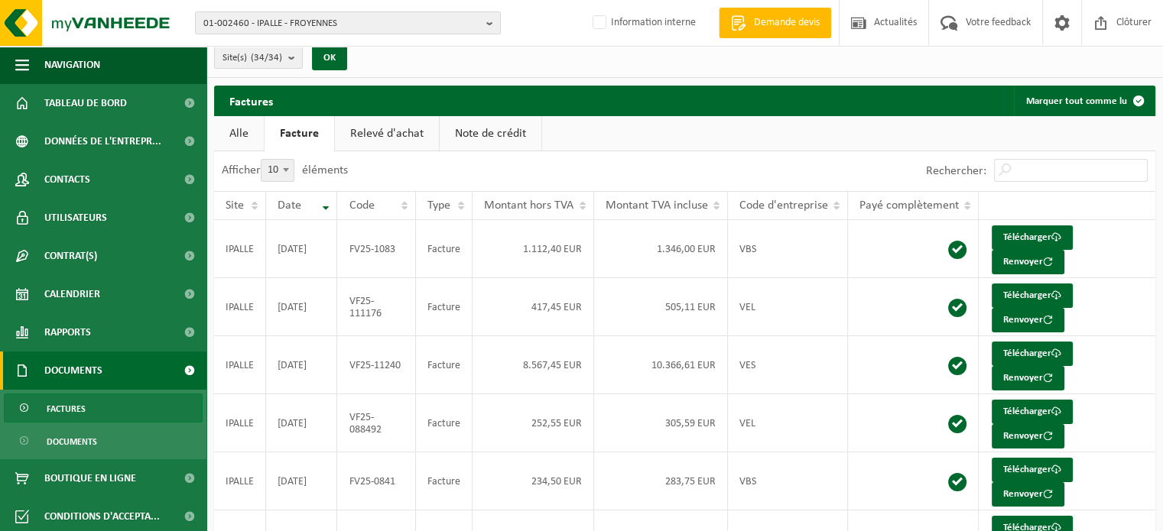
scroll to position [0, 0]
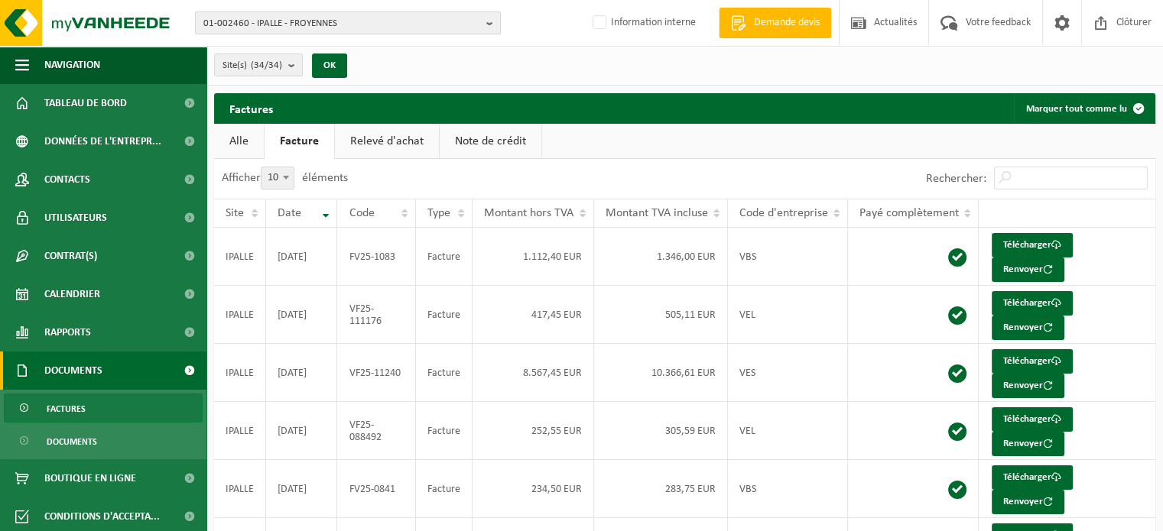
click at [495, 27] on b "button" at bounding box center [493, 22] width 14 height 21
